Goal: Communication & Community: Answer question/provide support

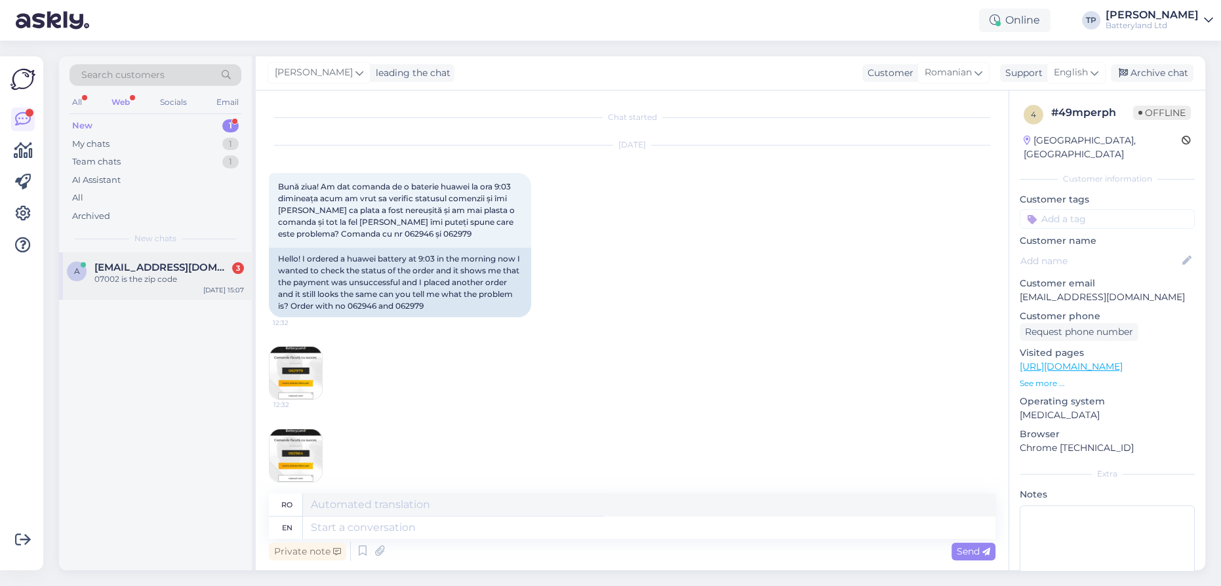
scroll to position [1501, 0]
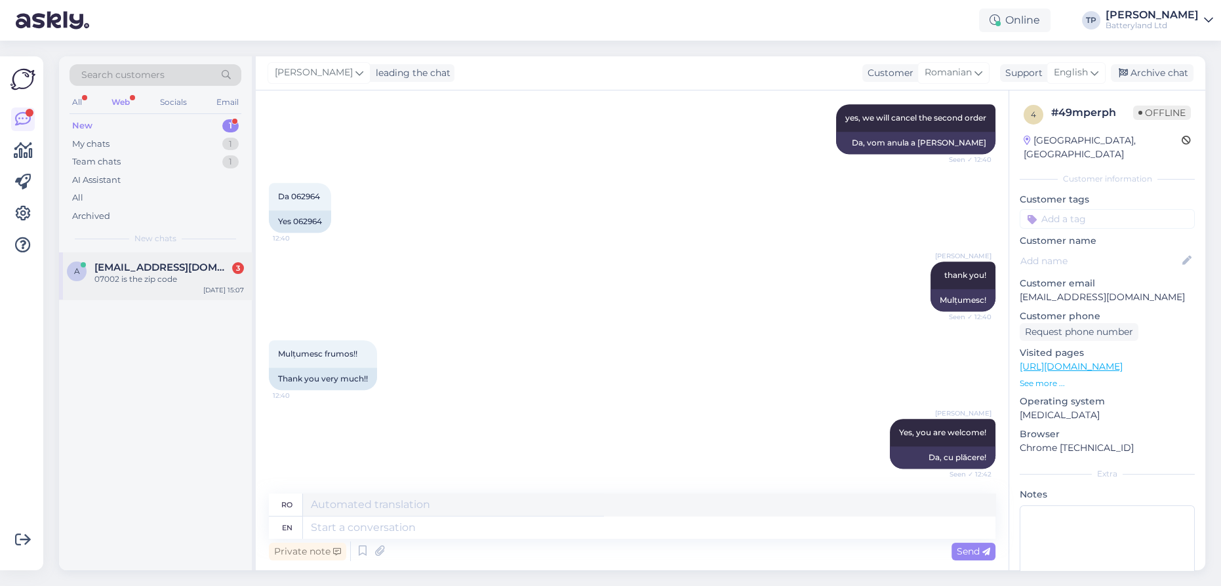
click at [176, 273] on div "07002 is the zip code" at bounding box center [168, 279] width 149 height 12
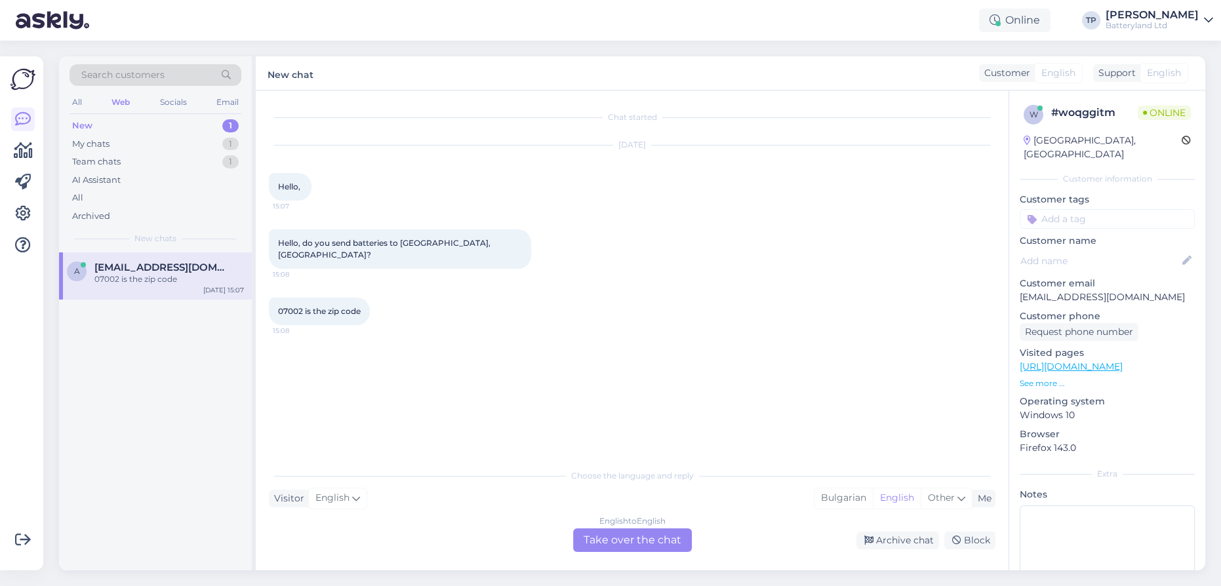
click at [622, 542] on div "English to English Take over the chat" at bounding box center [632, 540] width 119 height 24
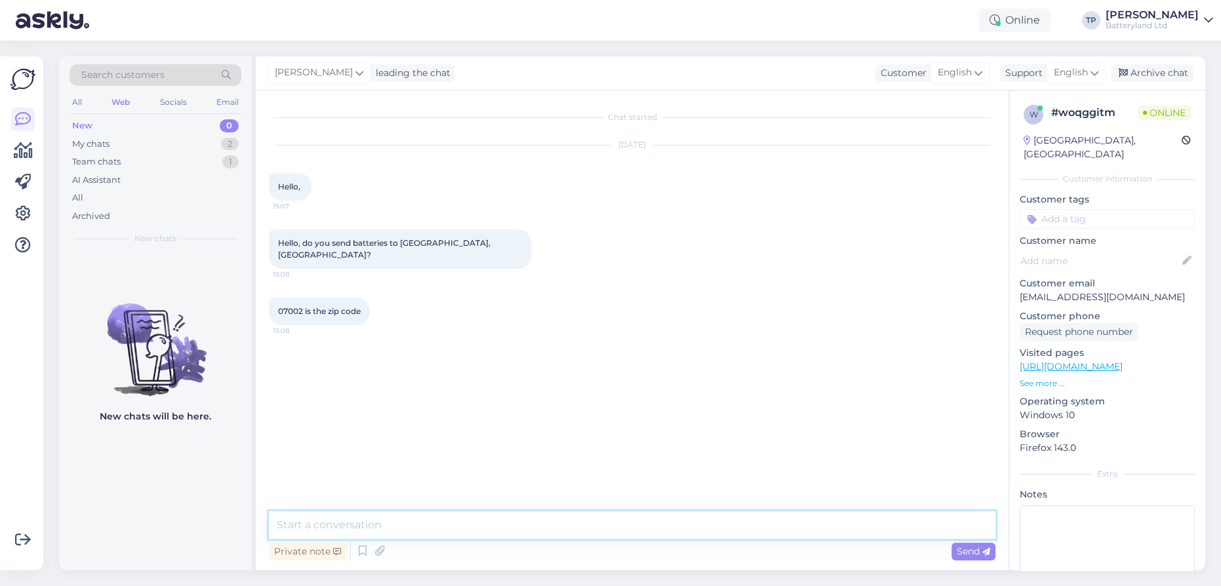
click at [392, 524] on textarea at bounding box center [632, 525] width 726 height 28
type textarea "Hello, we send to all the Counties in the [GEOGRAPHIC_DATA]"
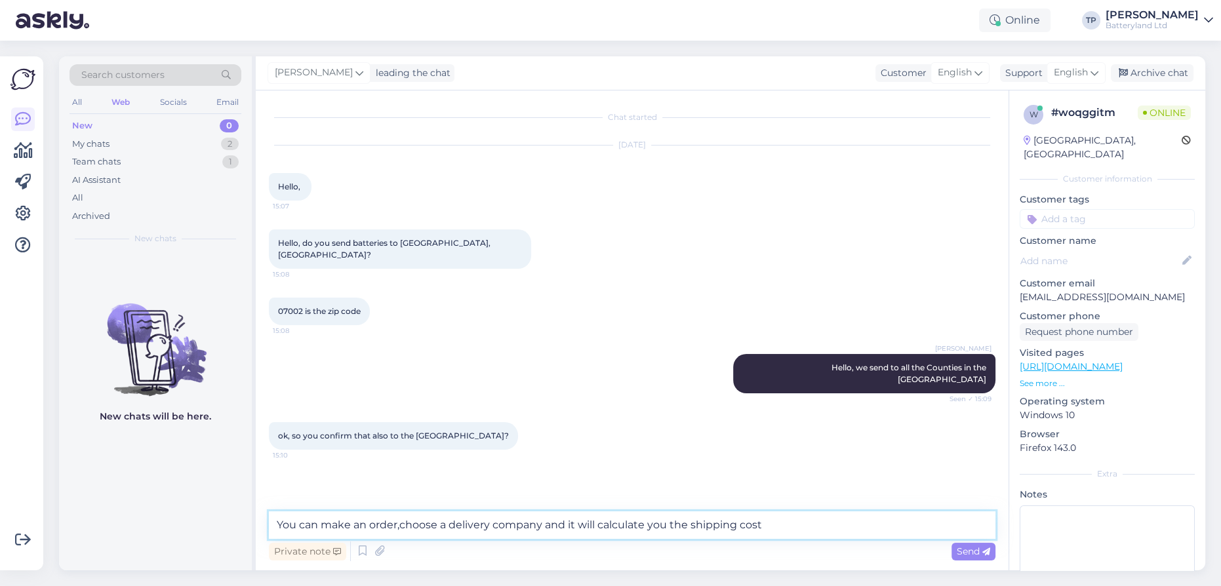
click at [401, 524] on textarea "You can make an order,choose a delivery company and it will calculate you the s…" at bounding box center [632, 525] width 726 height 28
type textarea "You can make an order, choose a delivery company and it will calculate you the …"
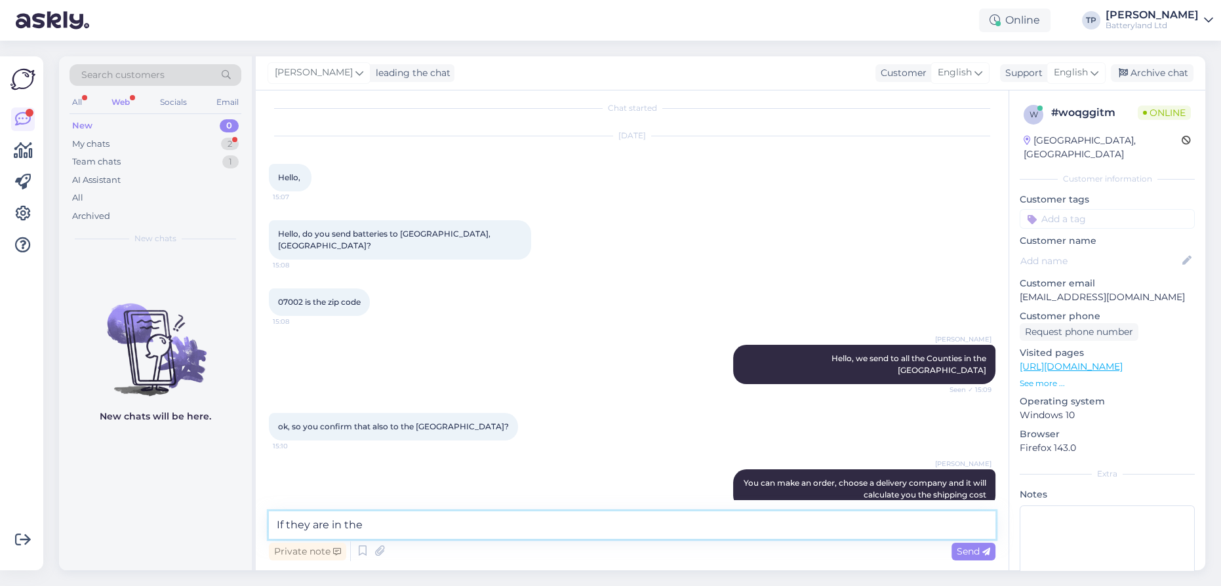
scroll to position [66, 0]
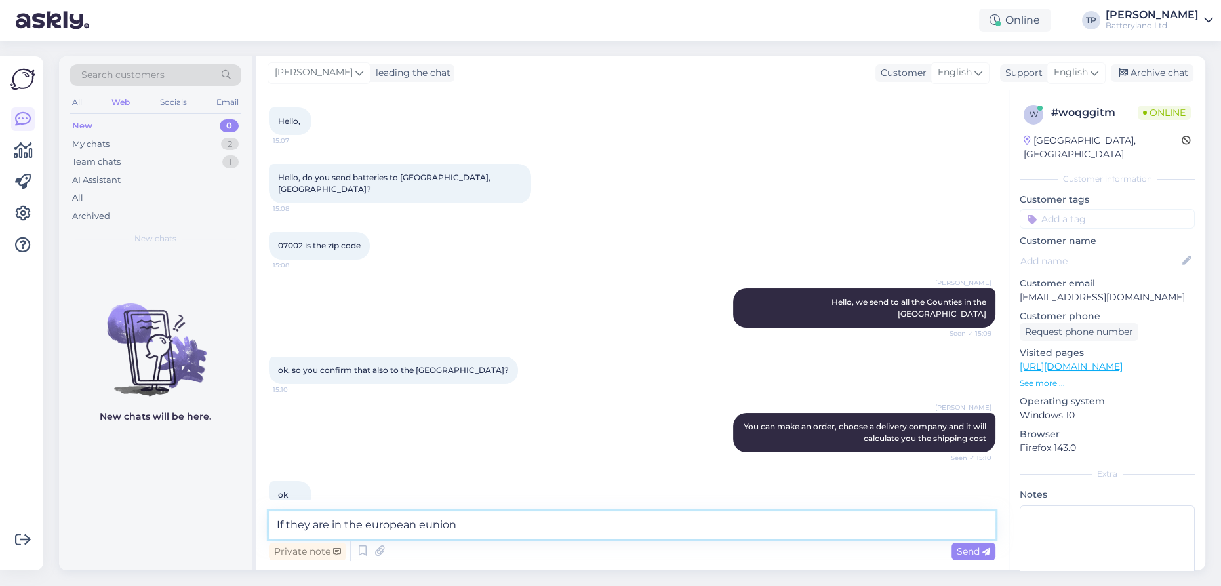
click at [420, 524] on textarea "If they are in the european eunion" at bounding box center [632, 525] width 726 height 28
click at [505, 530] on textarea "If they are in the european union" at bounding box center [632, 525] width 726 height 28
drag, startPoint x: 597, startPoint y: 525, endPoint x: 587, endPoint y: 526, distance: 9.9
click at [587, 526] on textarea "If they are in the european union we deliver,just try and maek an" at bounding box center [632, 525] width 726 height 28
click at [507, 521] on textarea "If they are in the european union we deliver,just try and make an" at bounding box center [632, 525] width 726 height 28
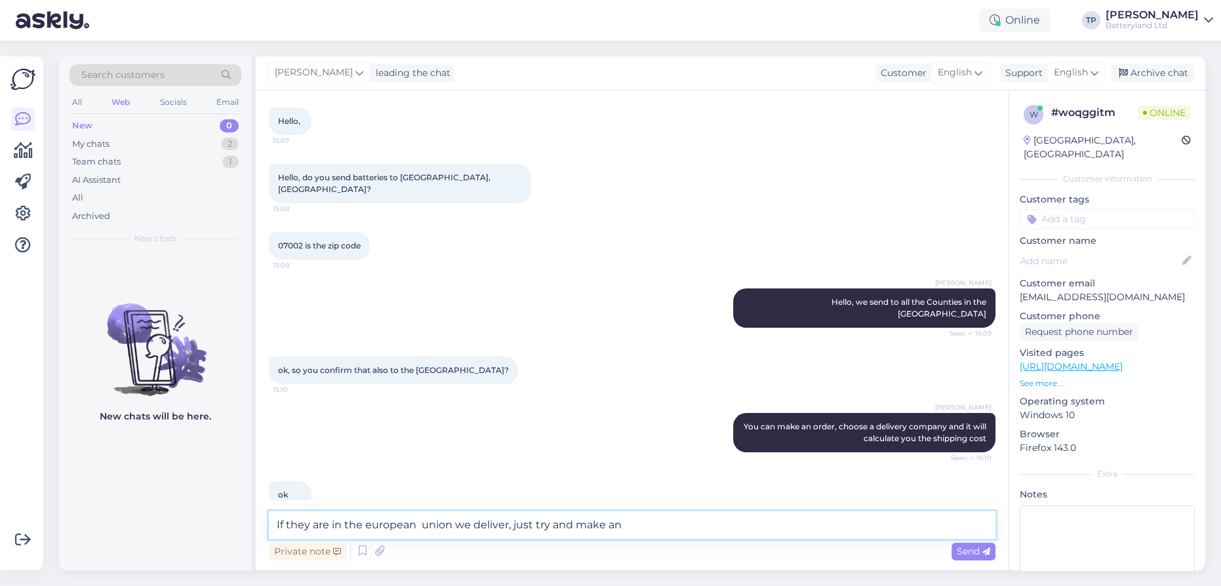
click at [367, 524] on textarea "If they are in the european union we deliver, just try and make an" at bounding box center [632, 525] width 726 height 28
click at [667, 524] on textarea "If they are in the European union we deliver, just try and make an" at bounding box center [632, 525] width 726 height 28
type textarea "If they are in the European union we deliver, just try and make an order and yo…"
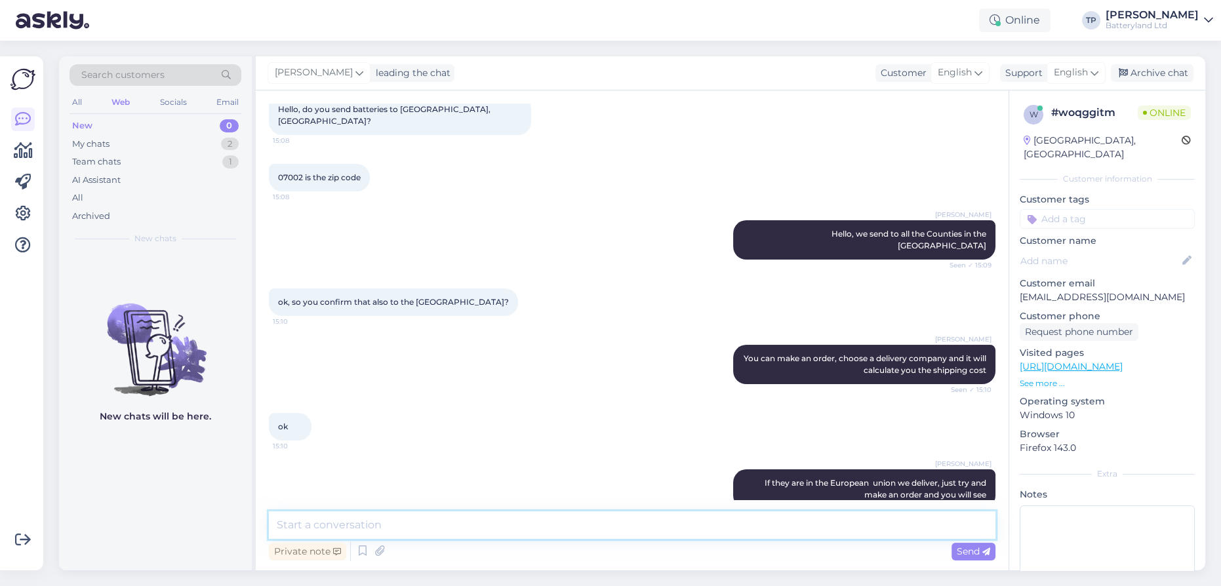
click at [306, 525] on textarea at bounding box center [632, 525] width 726 height 28
type textarea "I will check in further and let you know"
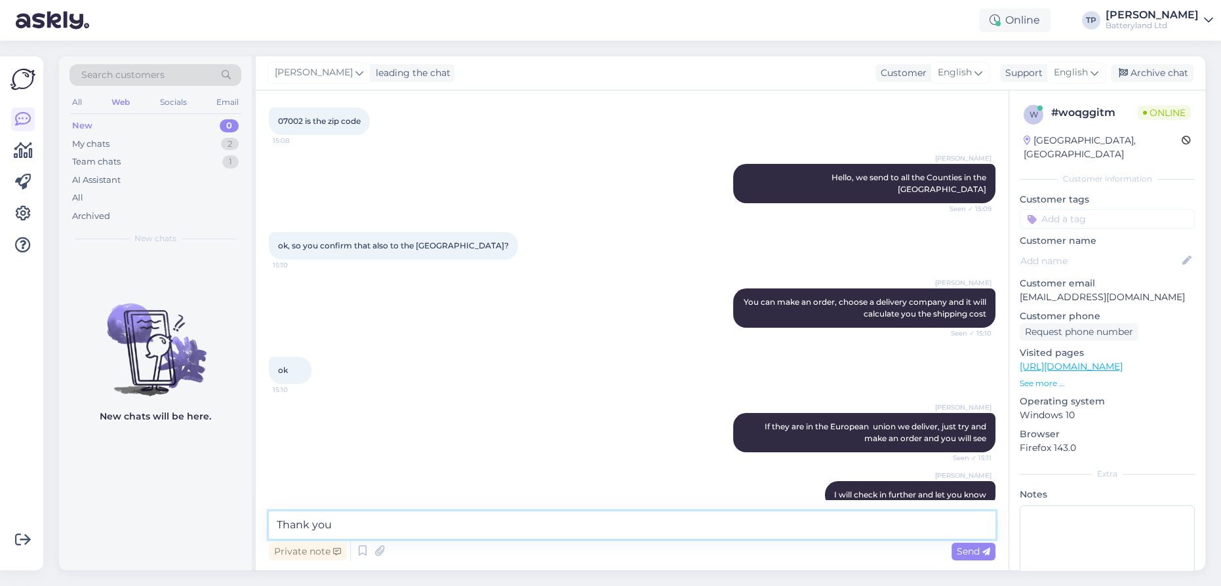
type textarea "Thank you!"
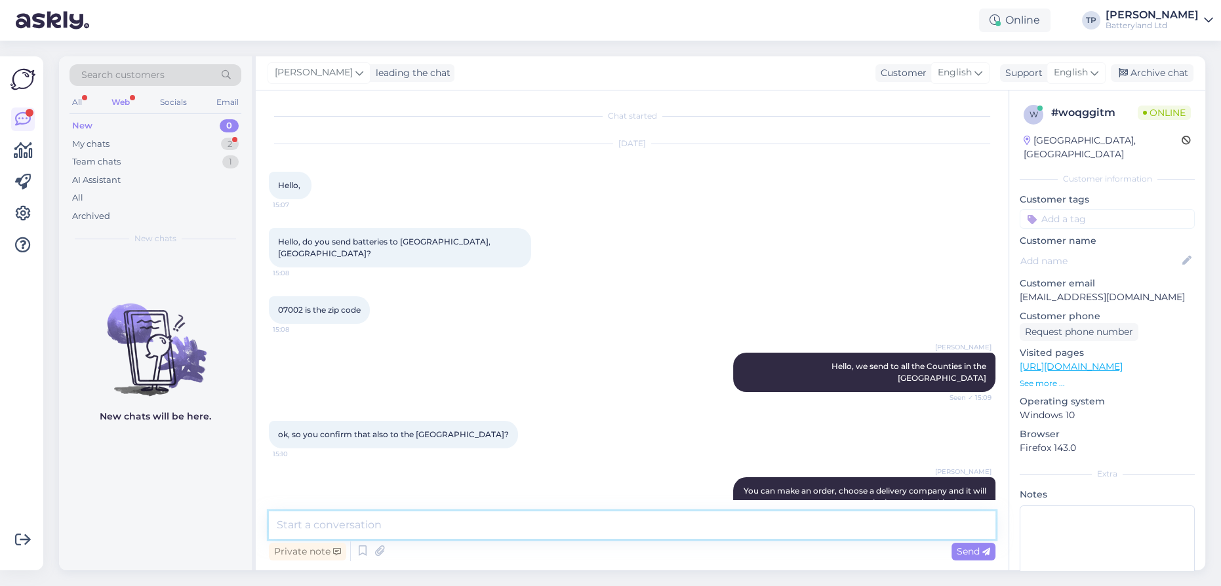
scroll to position [0, 0]
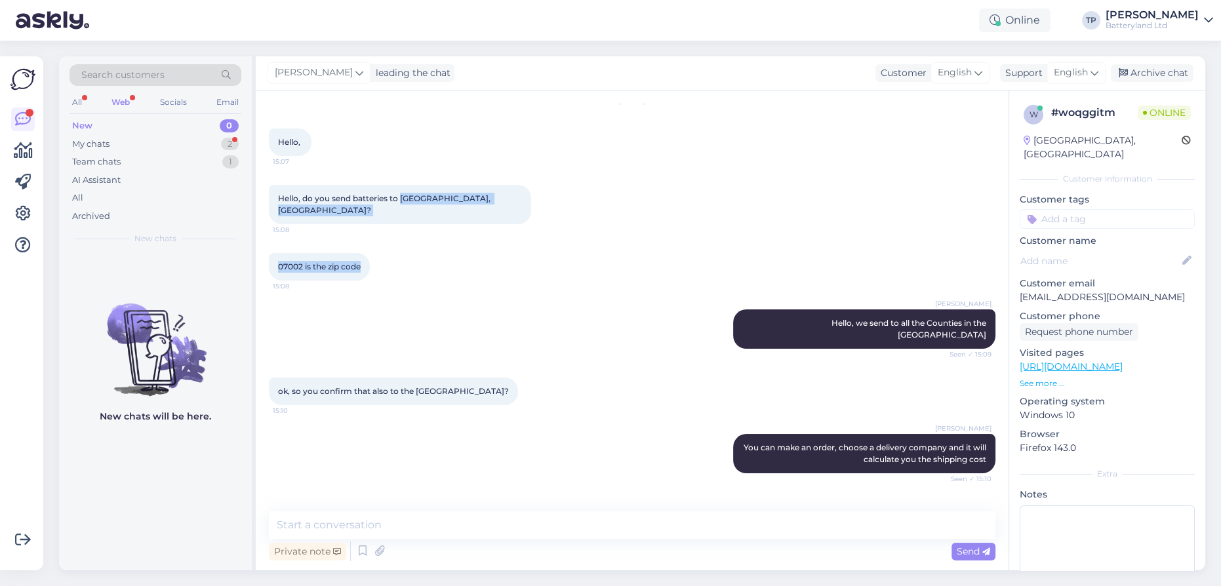
drag, startPoint x: 400, startPoint y: 241, endPoint x: 473, endPoint y: 241, distance: 73.4
click at [473, 241] on div "Chat started [DATE] Hello, 15:07 Hello, do you send batteries to [GEOGRAPHIC_DA…" at bounding box center [638, 302] width 738 height 396
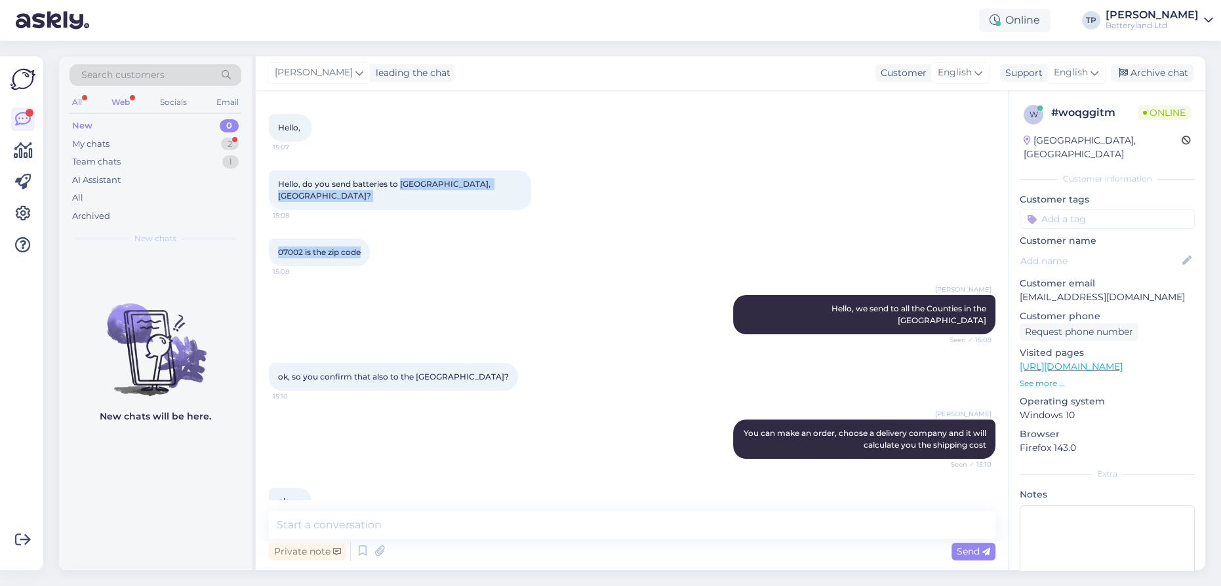
scroll to position [59, 0]
copy div "[GEOGRAPHIC_DATA], [GEOGRAPHIC_DATA]? 15:08 07002 is the zip code"
click at [494, 294] on div "[PERSON_NAME] Hello, we send to all the Counties in the [GEOGRAPHIC_DATA] Seen …" at bounding box center [632, 315] width 726 height 68
drag, startPoint x: 408, startPoint y: 181, endPoint x: 465, endPoint y: 181, distance: 56.4
click at [465, 181] on span "Hello, do you send batteries to [GEOGRAPHIC_DATA], [GEOGRAPHIC_DATA]?" at bounding box center [385, 190] width 214 height 22
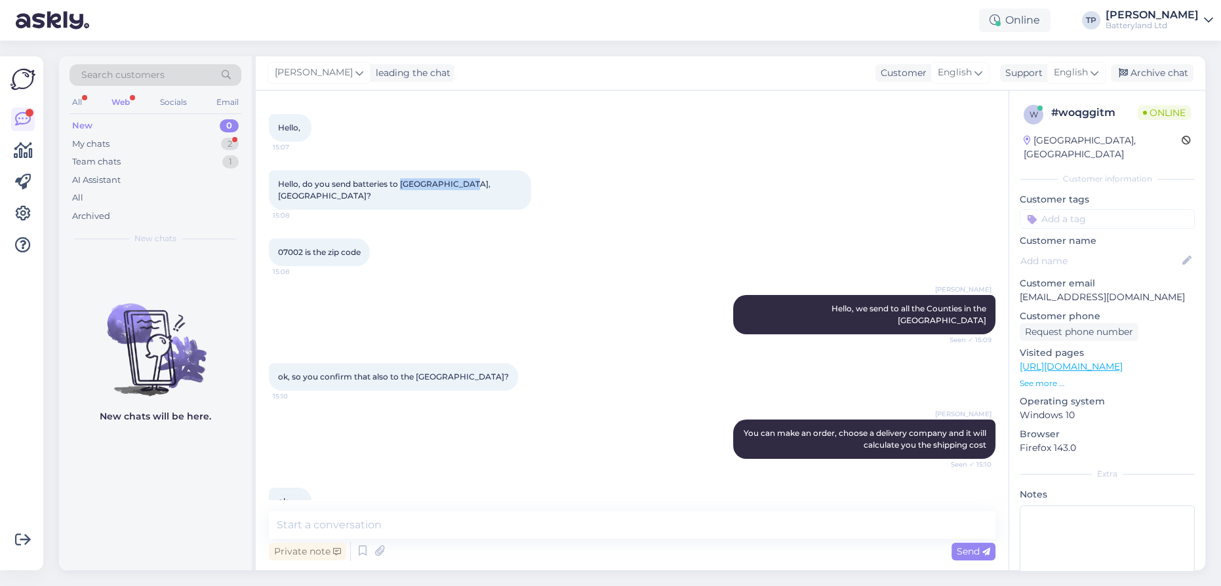
copy span "[GEOGRAPHIC_DATA], [GEOGRAPHIC_DATA]"
drag, startPoint x: 406, startPoint y: 425, endPoint x: 407, endPoint y: 413, distance: 11.8
click at [406, 425] on div "[PERSON_NAME] You can make an order, choose a delivery company and it will calc…" at bounding box center [632, 439] width 726 height 68
drag, startPoint x: 278, startPoint y: 239, endPoint x: 303, endPoint y: 238, distance: 24.9
click at [303, 247] on span "07002 is the zip code" at bounding box center [319, 252] width 83 height 10
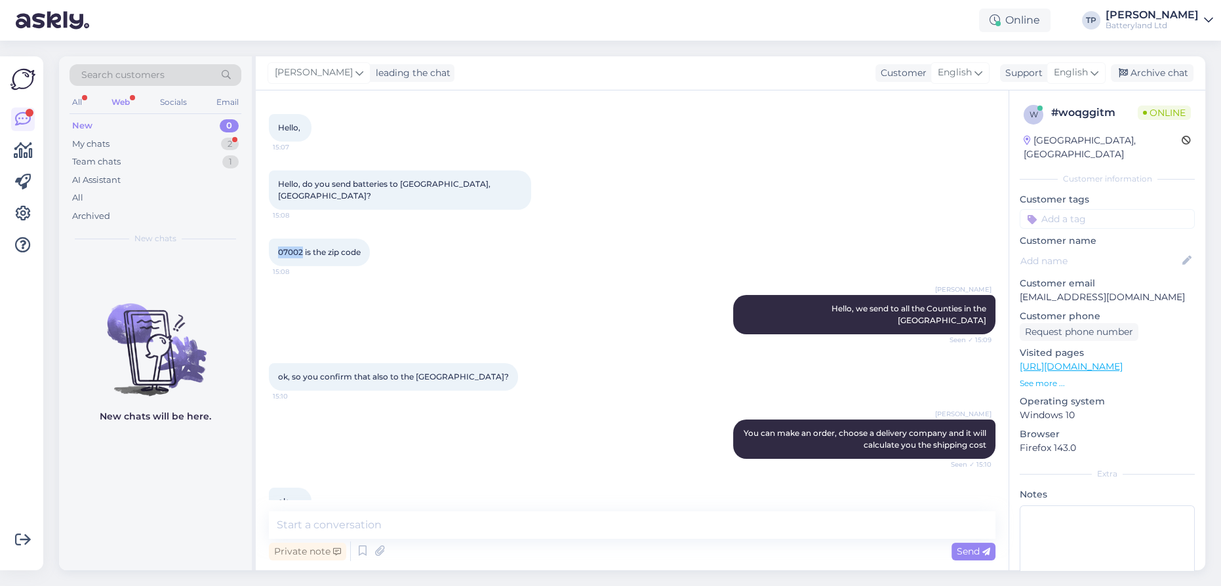
copy span "07002"
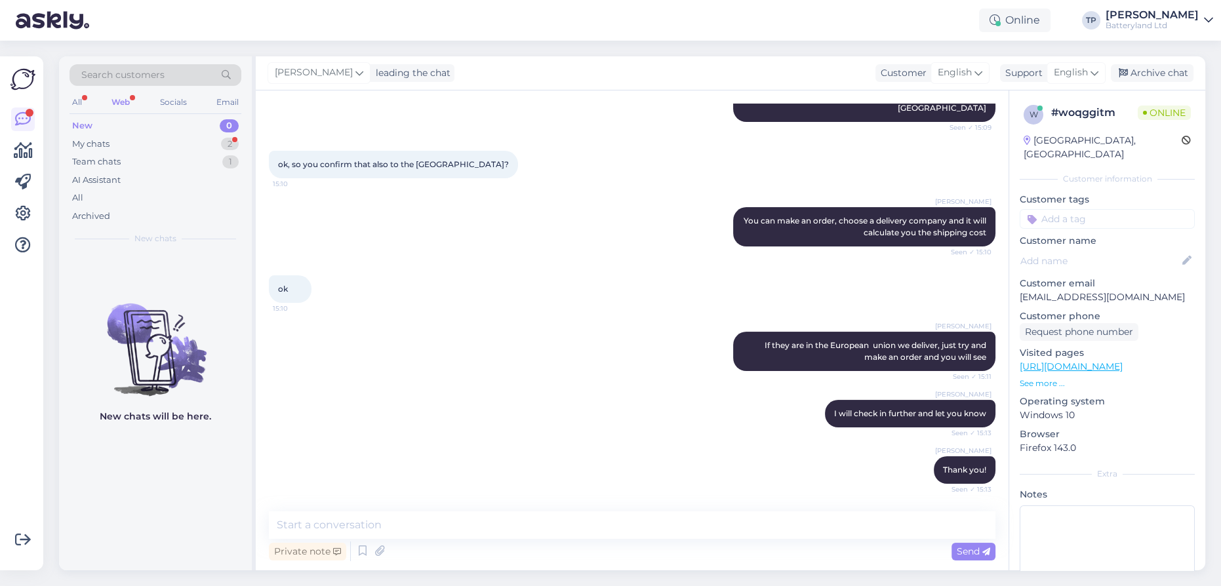
scroll to position [302, 0]
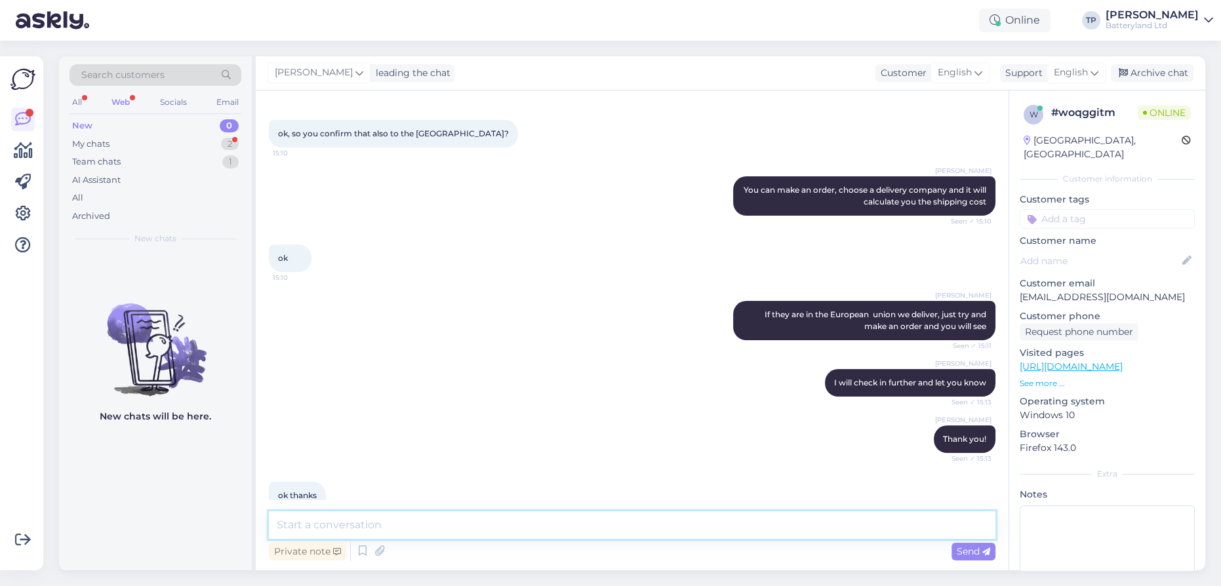
click at [456, 536] on textarea at bounding box center [632, 525] width 726 height 28
click at [709, 524] on textarea "I wrote to the delivery company that we work with and will let you know when th…" at bounding box center [632, 525] width 726 height 28
type textarea "I wrote to the delivery company that we work with and will let you know when th…"
click at [958, 549] on span "Send" at bounding box center [973, 551] width 33 height 12
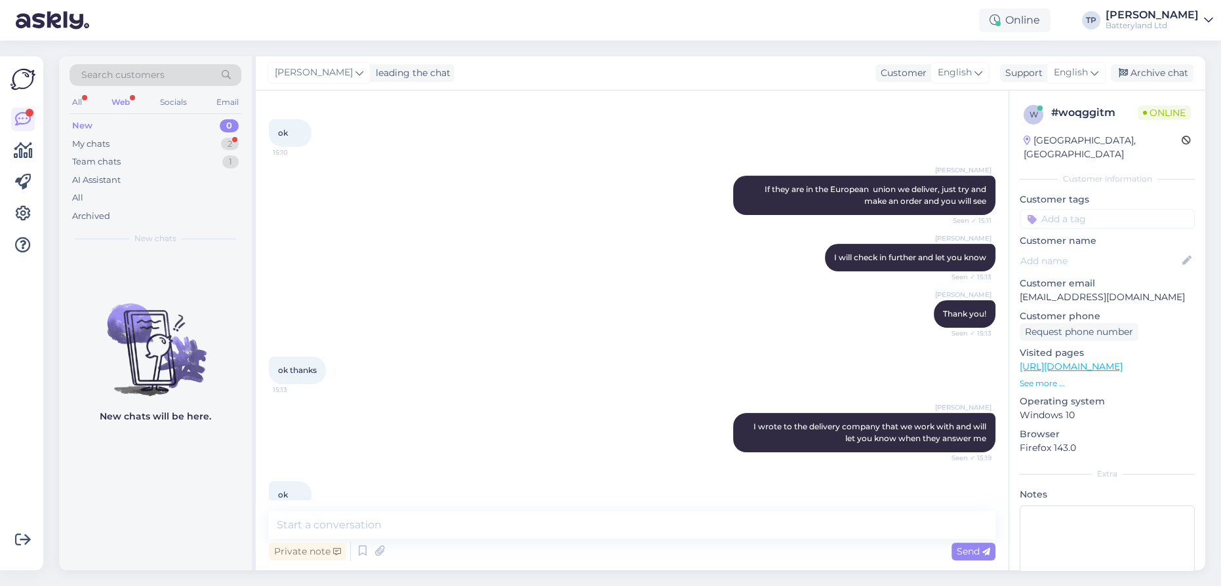
scroll to position [427, 0]
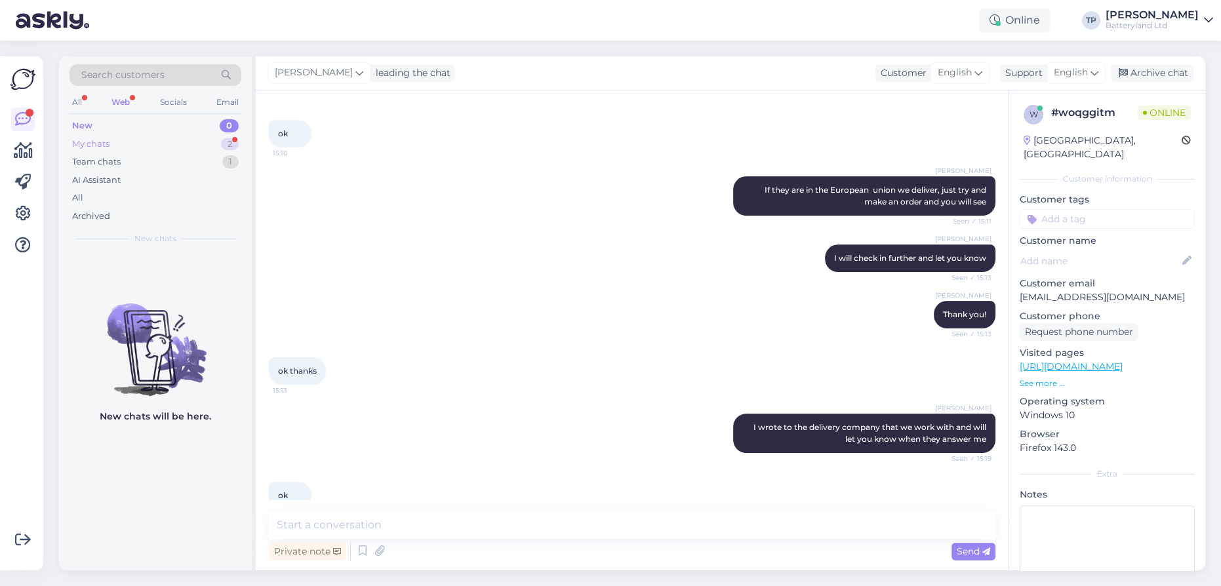
click at [216, 139] on div "My chats 2" at bounding box center [155, 144] width 172 height 18
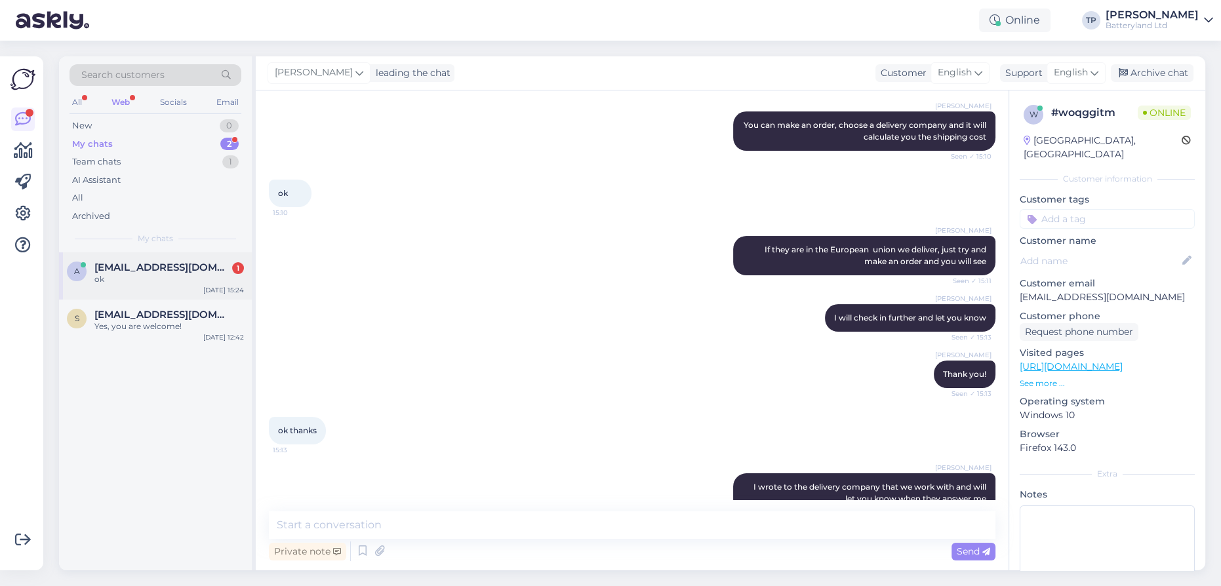
click at [170, 282] on div "ok" at bounding box center [168, 279] width 149 height 12
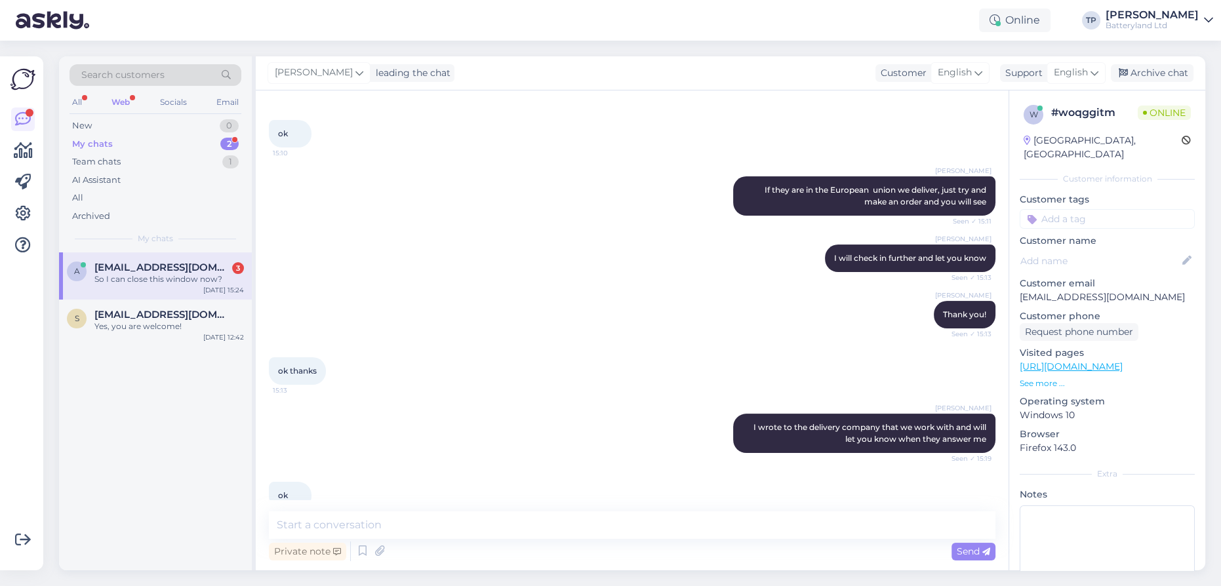
scroll to position [608, 0]
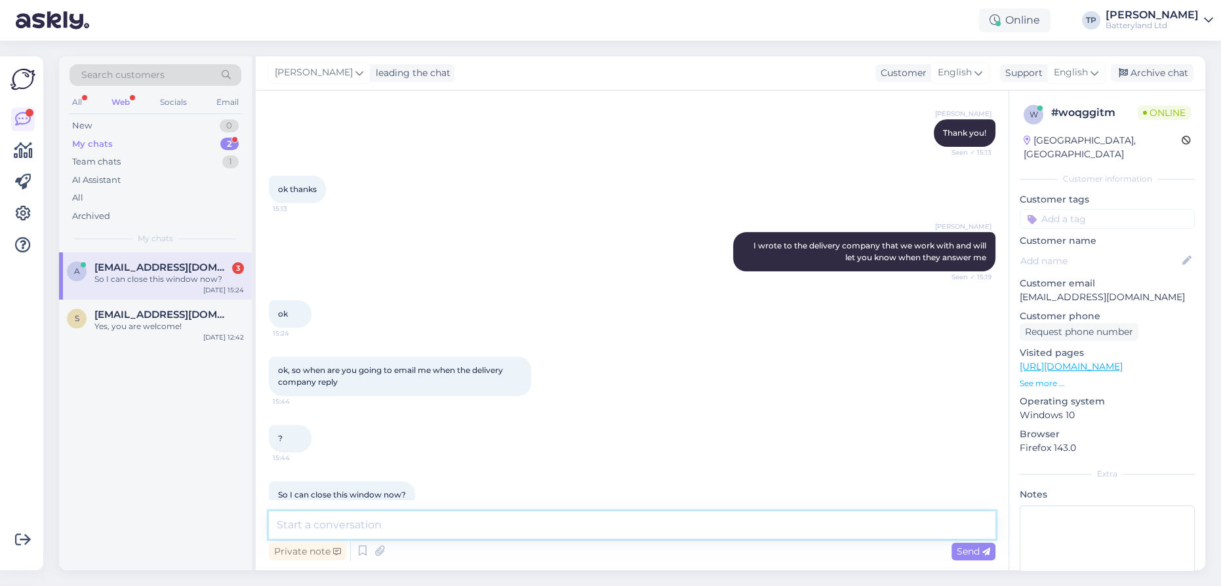
click at [400, 521] on textarea at bounding box center [632, 525] width 726 height 28
type textarea "I will email you, yes"
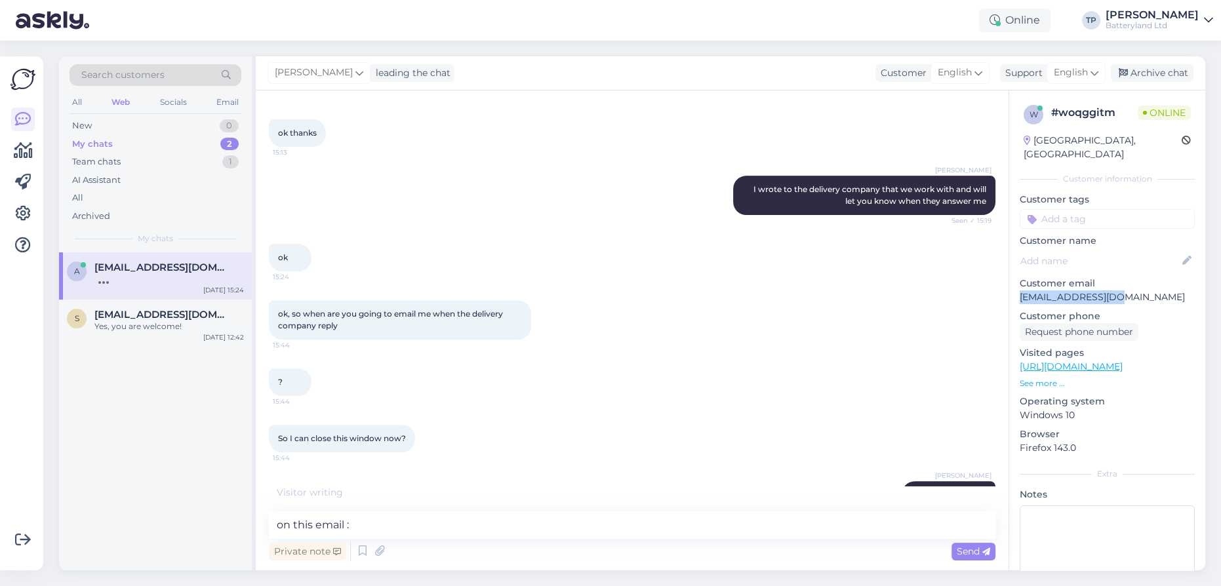
drag, startPoint x: 1120, startPoint y: 284, endPoint x: 1016, endPoint y: 286, distance: 104.3
click at [1016, 286] on div "w # woqggitm Online [GEOGRAPHIC_DATA], [GEOGRAPHIC_DATA] Customer information C…" at bounding box center [1107, 366] width 196 height 553
copy p "[EMAIL_ADDRESS][DOMAIN_NAME]"
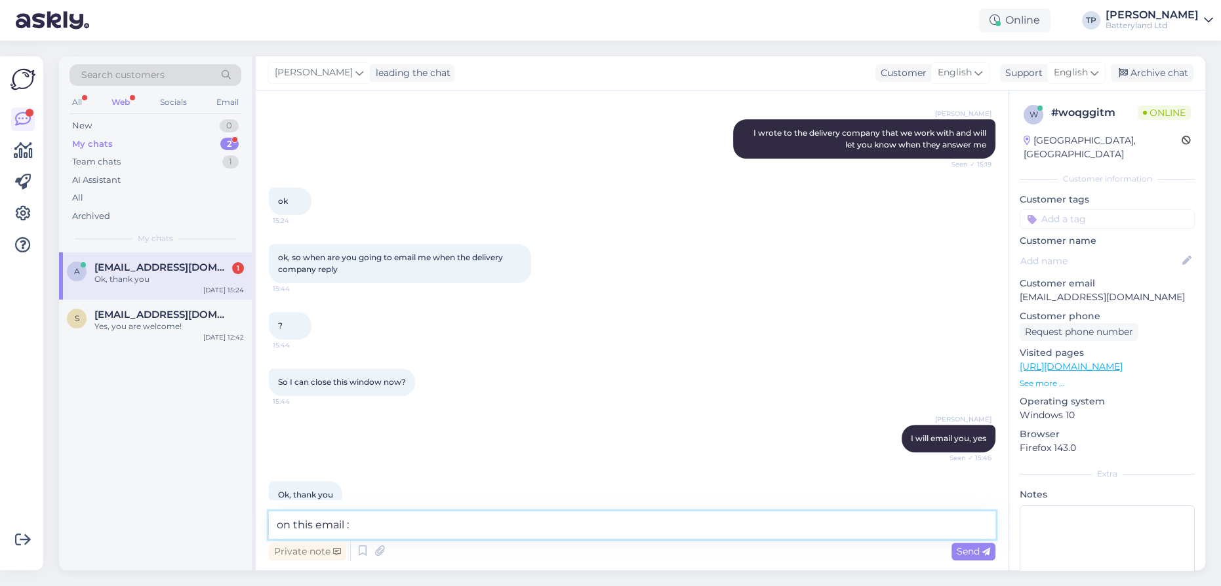
click at [450, 529] on textarea "on this email :" at bounding box center [632, 525] width 726 height 28
paste textarea "[EMAIL_ADDRESS][DOMAIN_NAME]"
type textarea "on this email : [EMAIL_ADDRESS][DOMAIN_NAME]"
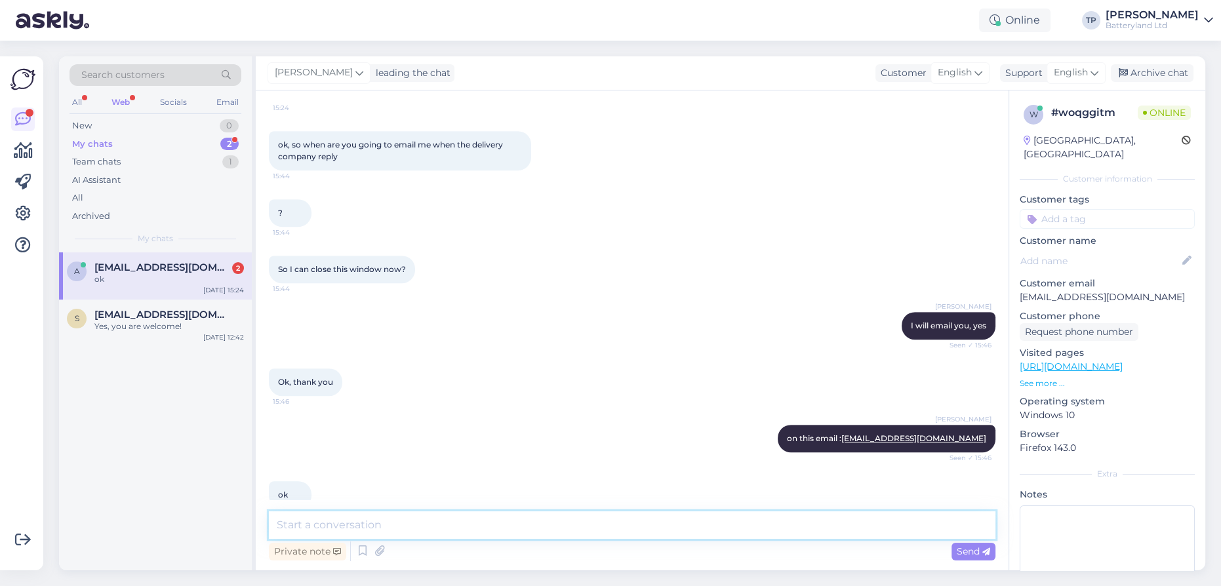
scroll to position [834, 0]
type textarea "e"
type textarea "yes"
